Goal: Download file/media

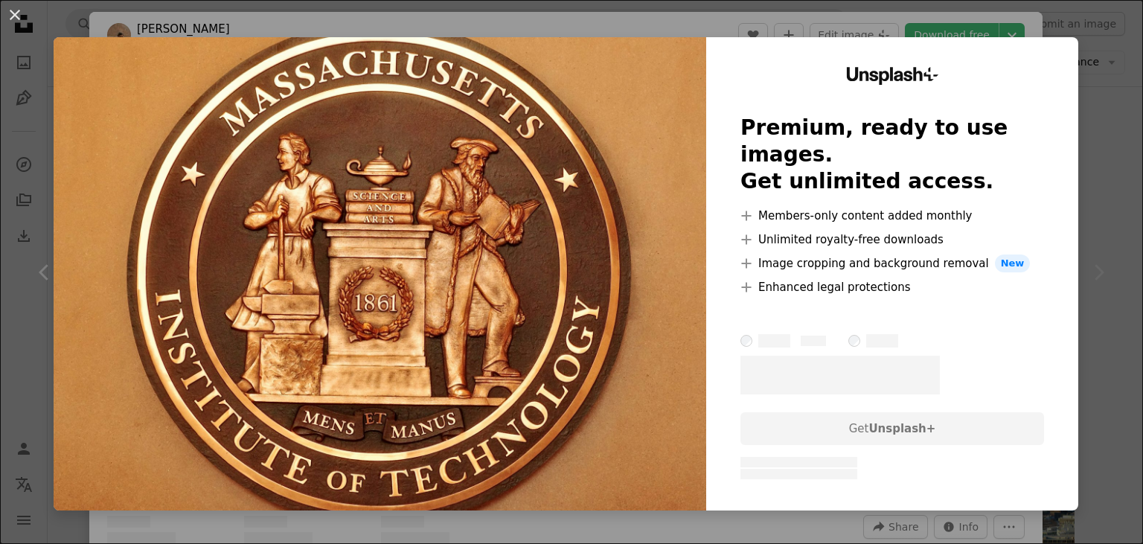
scroll to position [2514, 0]
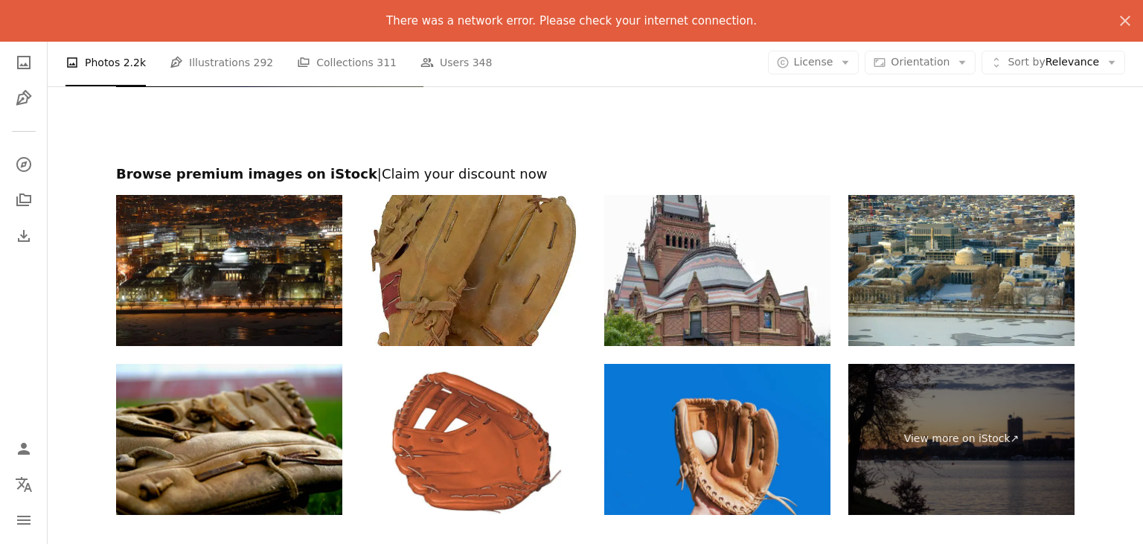
scroll to position [5433, 0]
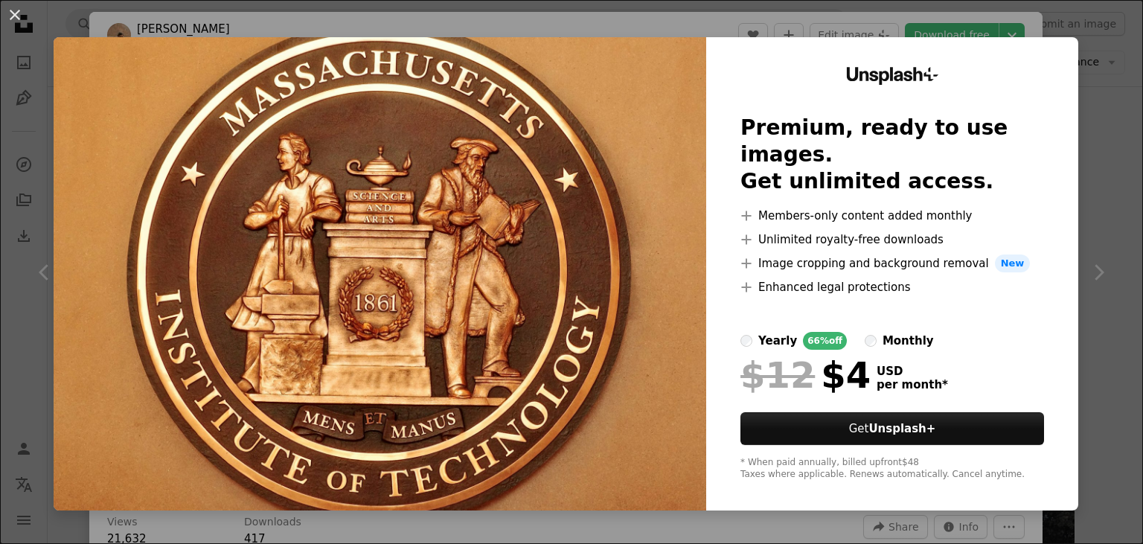
scroll to position [2435, 0]
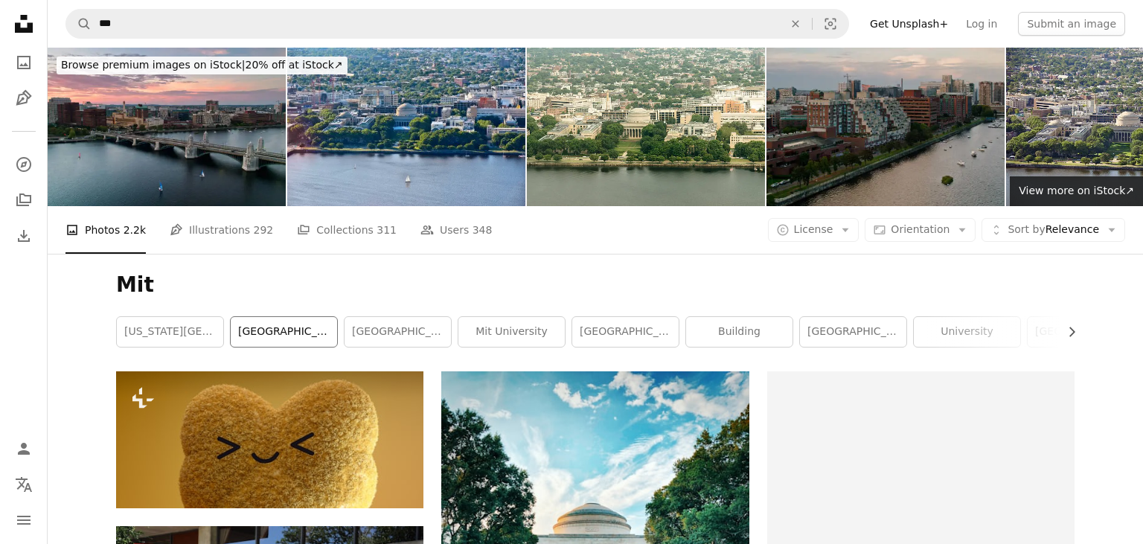
click at [295, 327] on link "[GEOGRAPHIC_DATA]" at bounding box center [284, 332] width 106 height 30
